Goal: Transaction & Acquisition: Purchase product/service

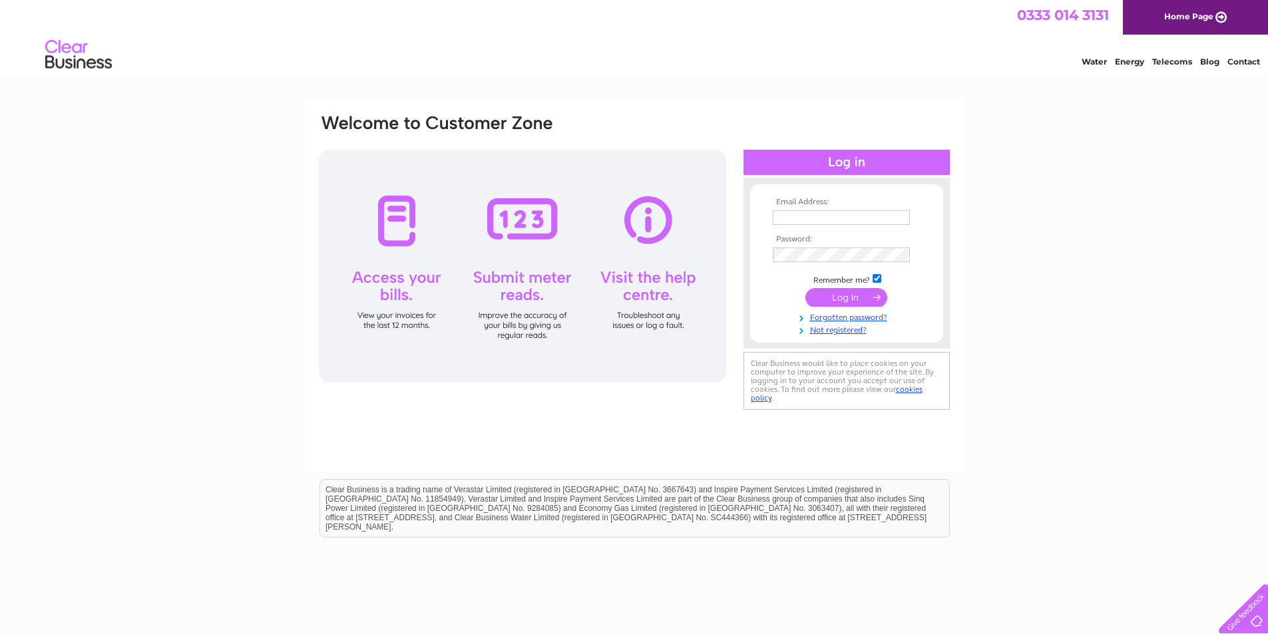
type input "staykirkwall@yahoo.com"
click at [832, 298] on input "submit" at bounding box center [846, 297] width 82 height 19
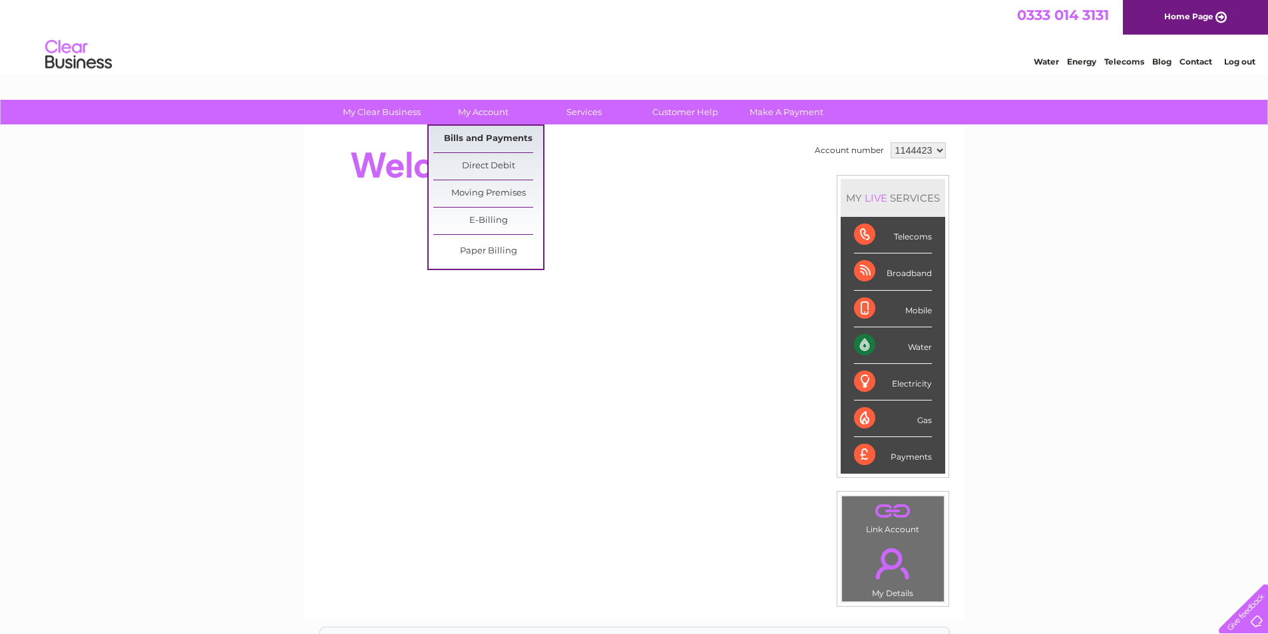
click at [476, 144] on link "Bills and Payments" at bounding box center [488, 139] width 110 height 27
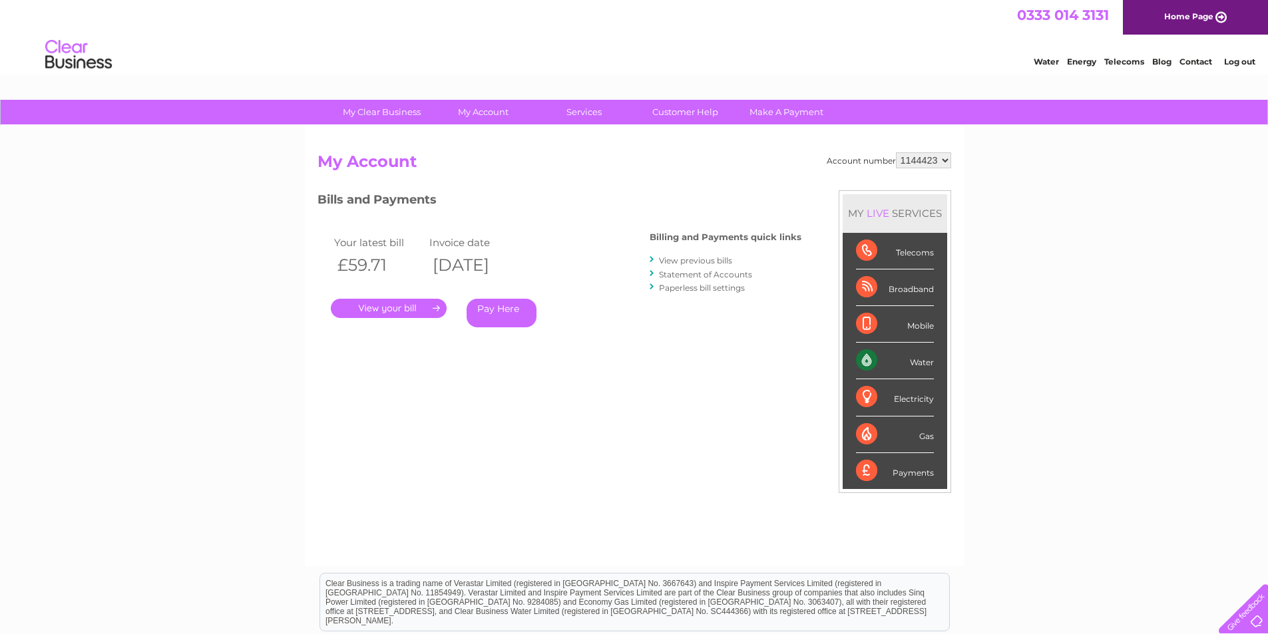
click at [506, 314] on link "Pay Here" at bounding box center [502, 313] width 70 height 29
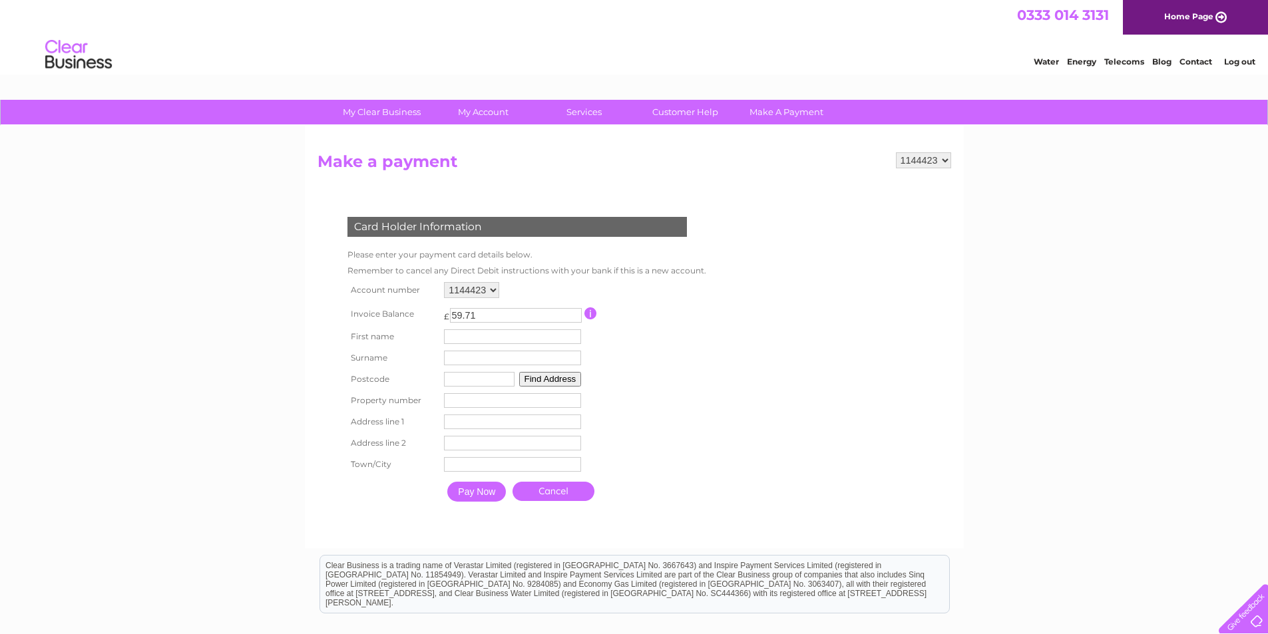
click at [537, 338] on input "text" at bounding box center [512, 336] width 137 height 15
type input "[PERSON_NAME]"
type input "KW15 1UE"
click at [565, 378] on button "Find Address" at bounding box center [550, 379] width 63 height 15
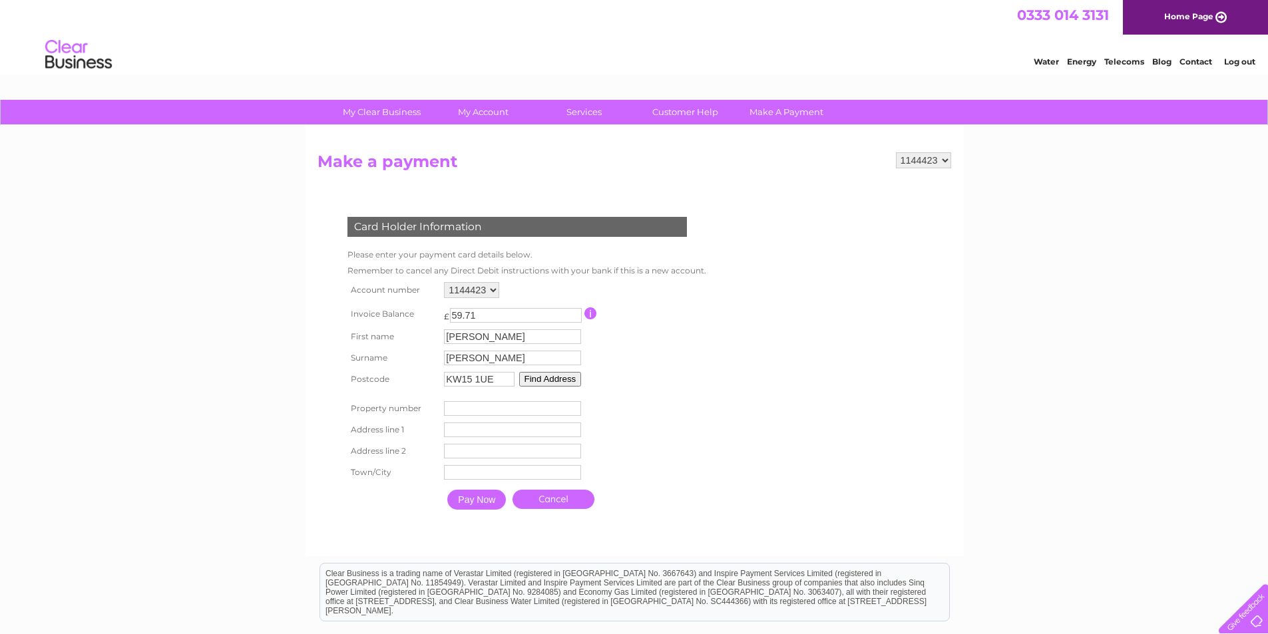
click at [558, 378] on button "Find Address" at bounding box center [550, 379] width 63 height 15
click at [508, 407] on input "number" at bounding box center [512, 408] width 137 height 15
click at [660, 428] on table "Account number 1144423 Invoice Balance £ 59.71 First name Angela Surname" at bounding box center [523, 398] width 359 height 238
click at [557, 410] on input "number" at bounding box center [512, 408] width 137 height 15
click at [514, 431] on input "text" at bounding box center [514, 431] width 138 height 16
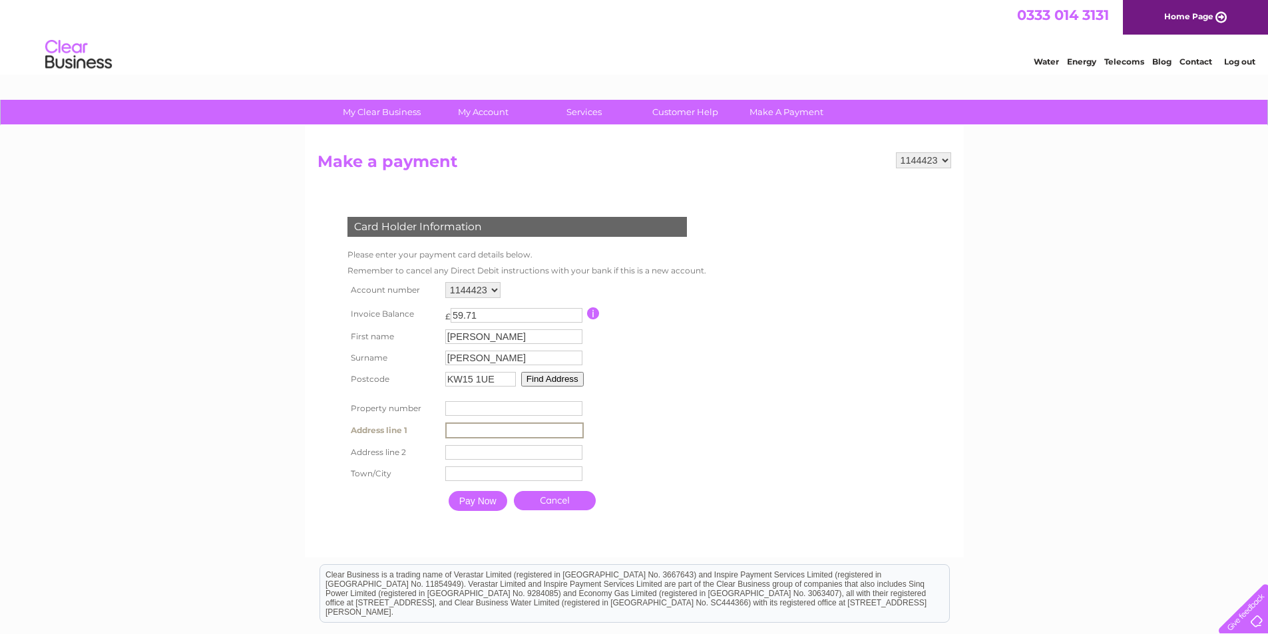
type input "West-ray, Carness Road"
type input "Carness Road"
type input "Kirkwall"
click at [495, 507] on input "Pay Now" at bounding box center [476, 500] width 59 height 20
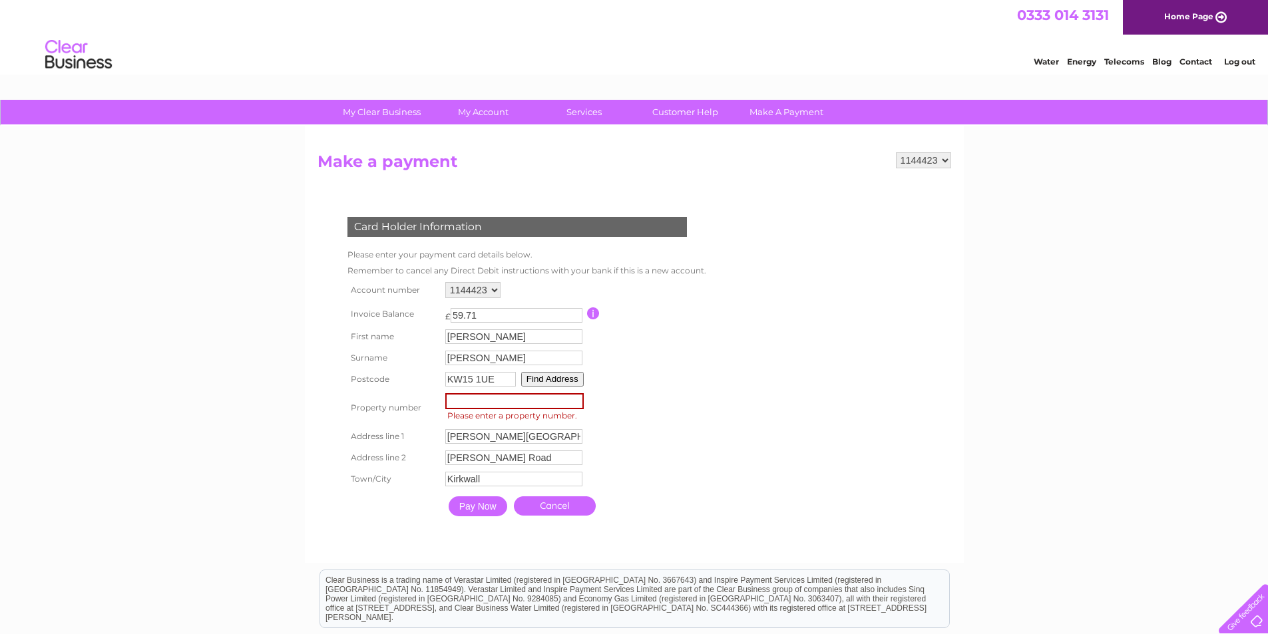
click at [462, 398] on input "number" at bounding box center [514, 401] width 138 height 16
click at [738, 398] on form "1144423 Make a payment Card Holder Information Please enter your payment card d…" at bounding box center [635, 350] width 634 height 397
click at [469, 510] on input "Pay Now" at bounding box center [478, 507] width 59 height 20
click at [503, 405] on input "number" at bounding box center [514, 401] width 138 height 16
click at [502, 375] on input "KW15 1UE" at bounding box center [480, 379] width 71 height 15
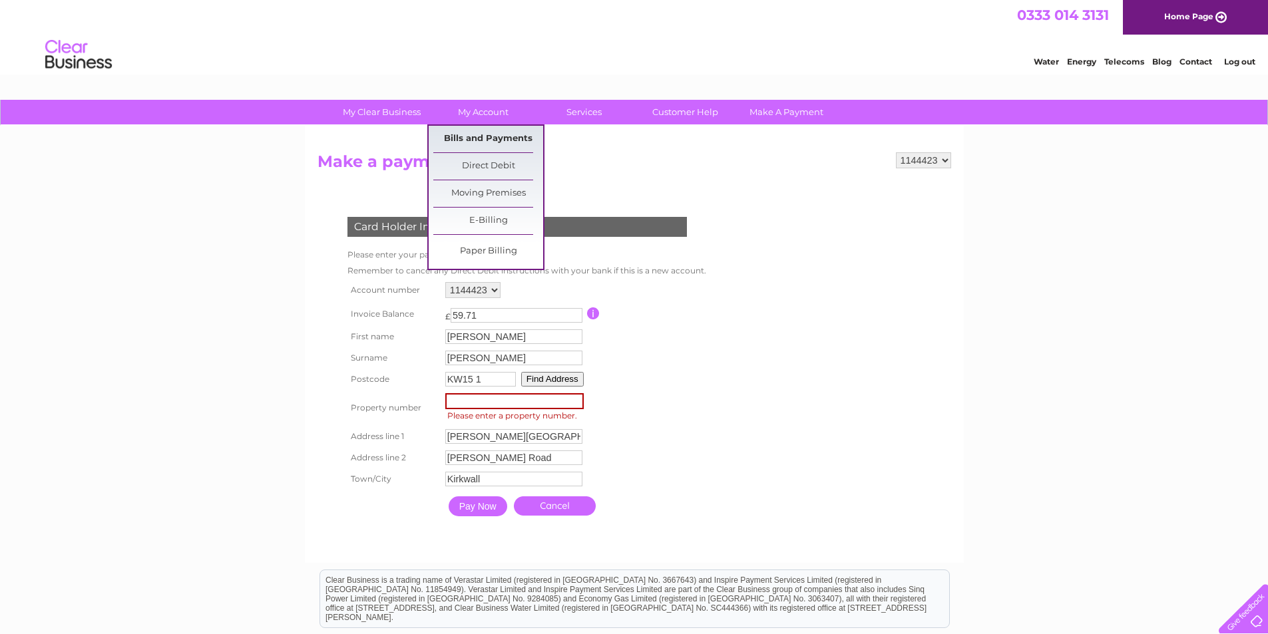
type input "KW15 1"
click at [475, 132] on link "Bills and Payments" at bounding box center [488, 139] width 110 height 27
click at [485, 139] on link "Bills and Payments" at bounding box center [488, 139] width 110 height 27
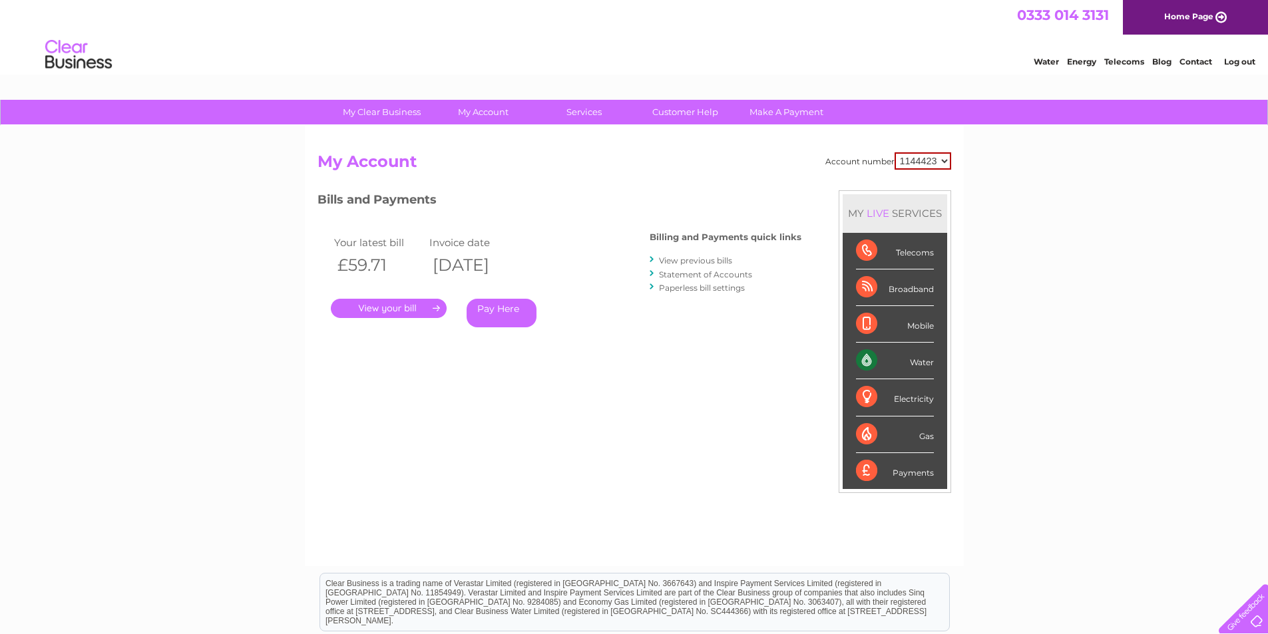
click at [414, 310] on link "." at bounding box center [389, 308] width 116 height 19
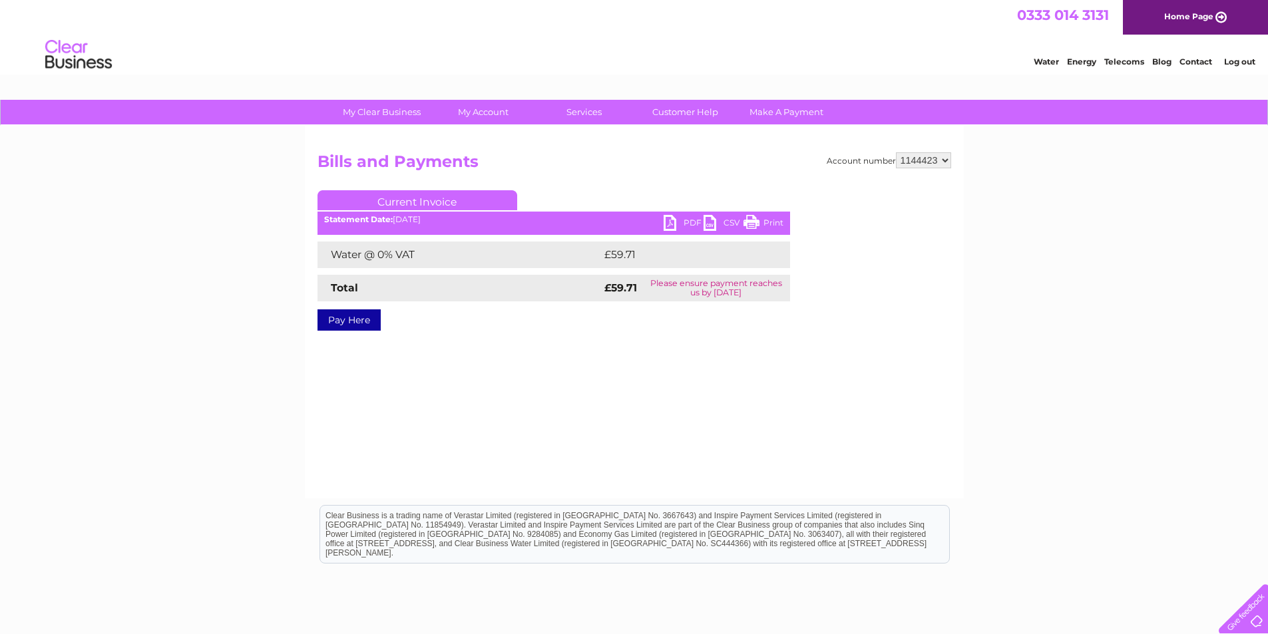
click at [683, 219] on link "PDF" at bounding box center [684, 224] width 40 height 19
click at [364, 323] on link "Pay Here" at bounding box center [349, 320] width 63 height 21
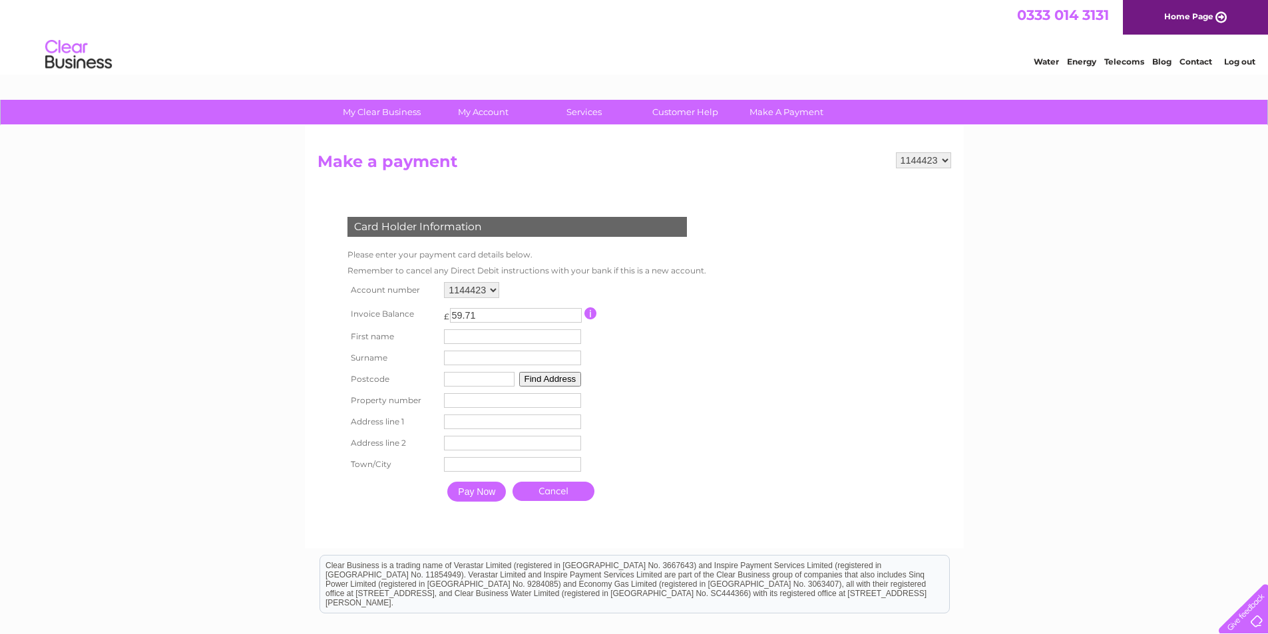
click at [469, 337] on input "text" at bounding box center [512, 336] width 137 height 15
type input "Angela"
type input "Chambers"
type input "KW15 1UE"
click at [475, 425] on input "text" at bounding box center [513, 423] width 137 height 15
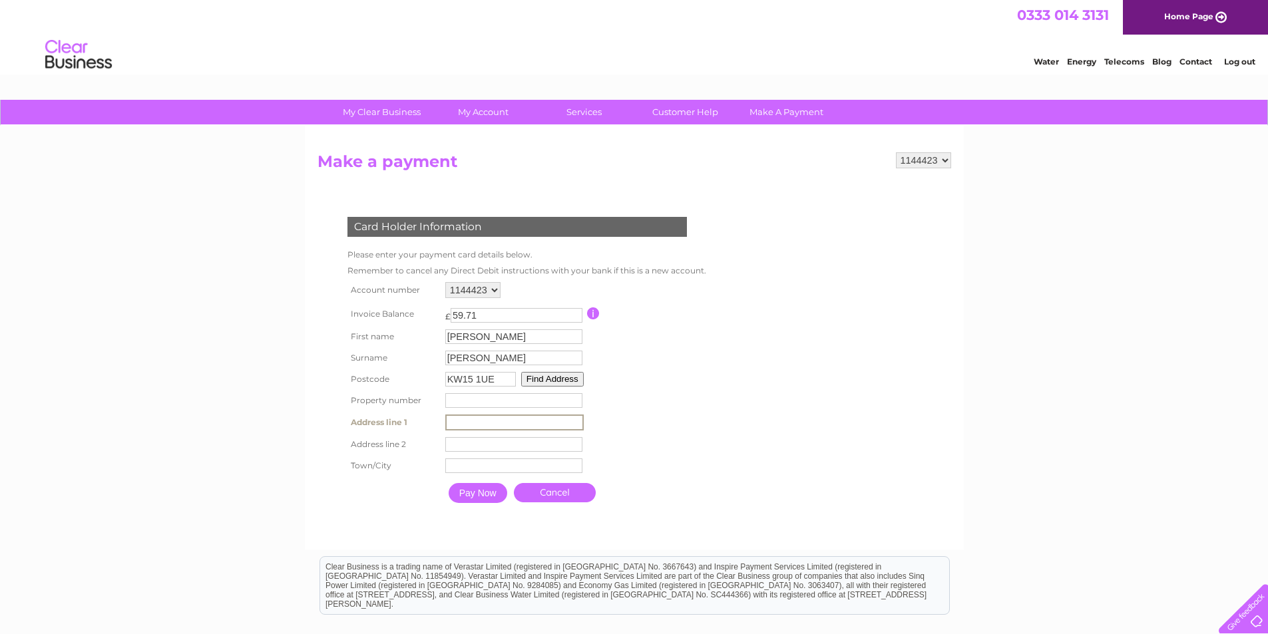
type input "West-ray, Carness Road"
type input "Carness Road"
type input "Kirkwall"
click at [482, 493] on input "Pay Now" at bounding box center [476, 492] width 59 height 20
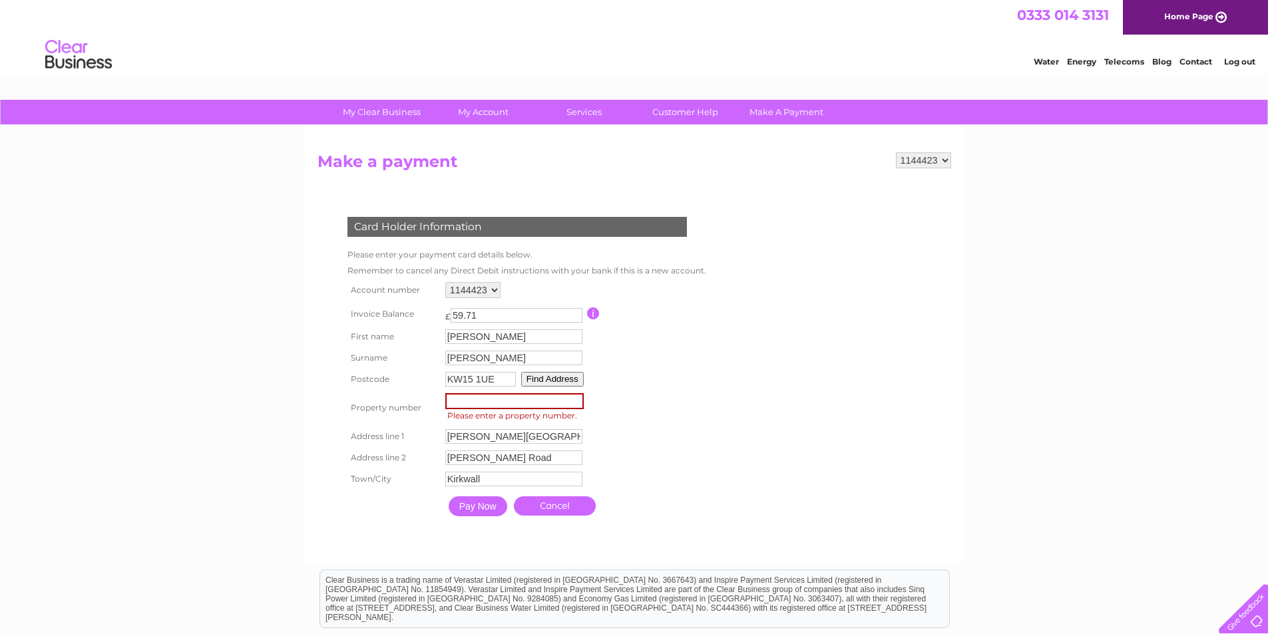
click at [469, 403] on input "number" at bounding box center [514, 401] width 138 height 16
type input "0"
click at [485, 509] on input "Pay Now" at bounding box center [476, 505] width 59 height 20
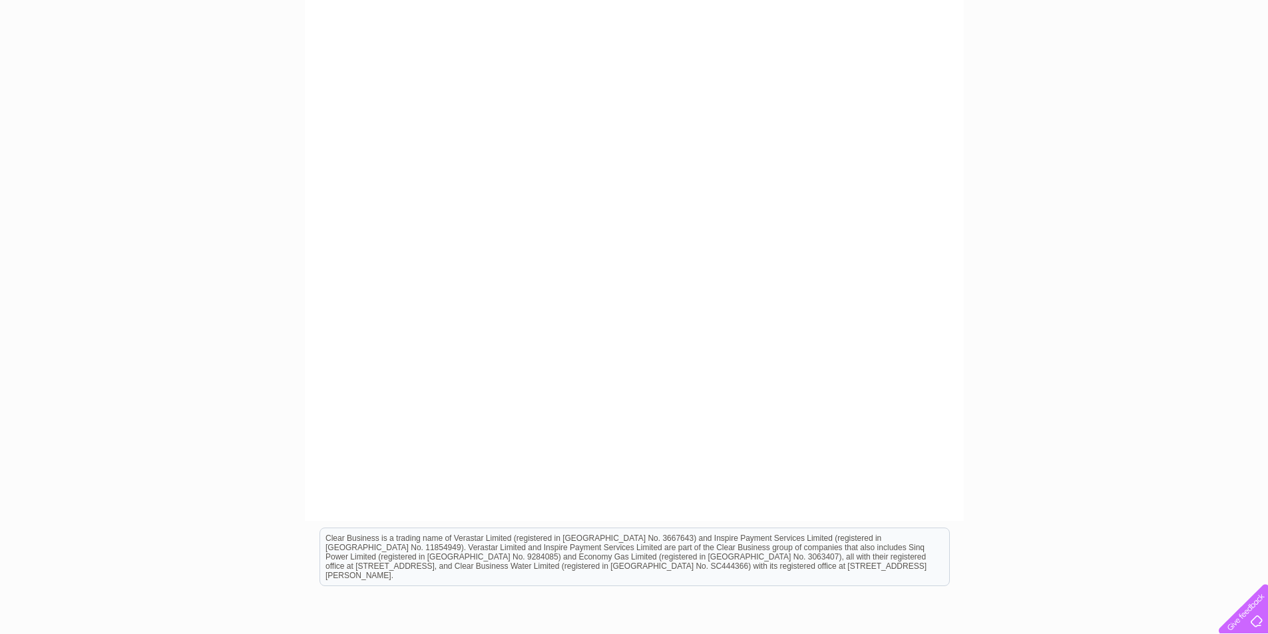
scroll to position [275, 0]
